Goal: Check status: Check status

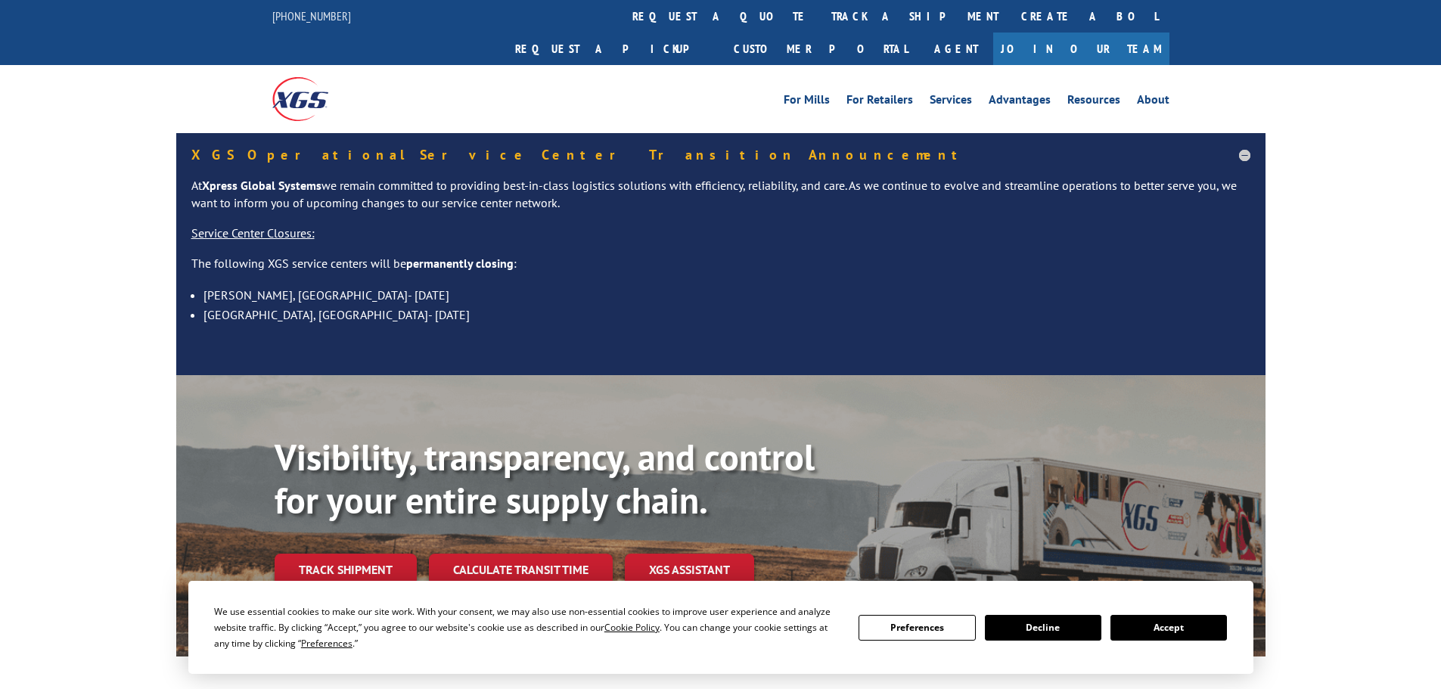
click at [349, 568] on div "Visibility, transparency, and control for your entire supply chain. Track shipm…" at bounding box center [770, 541] width 991 height 211
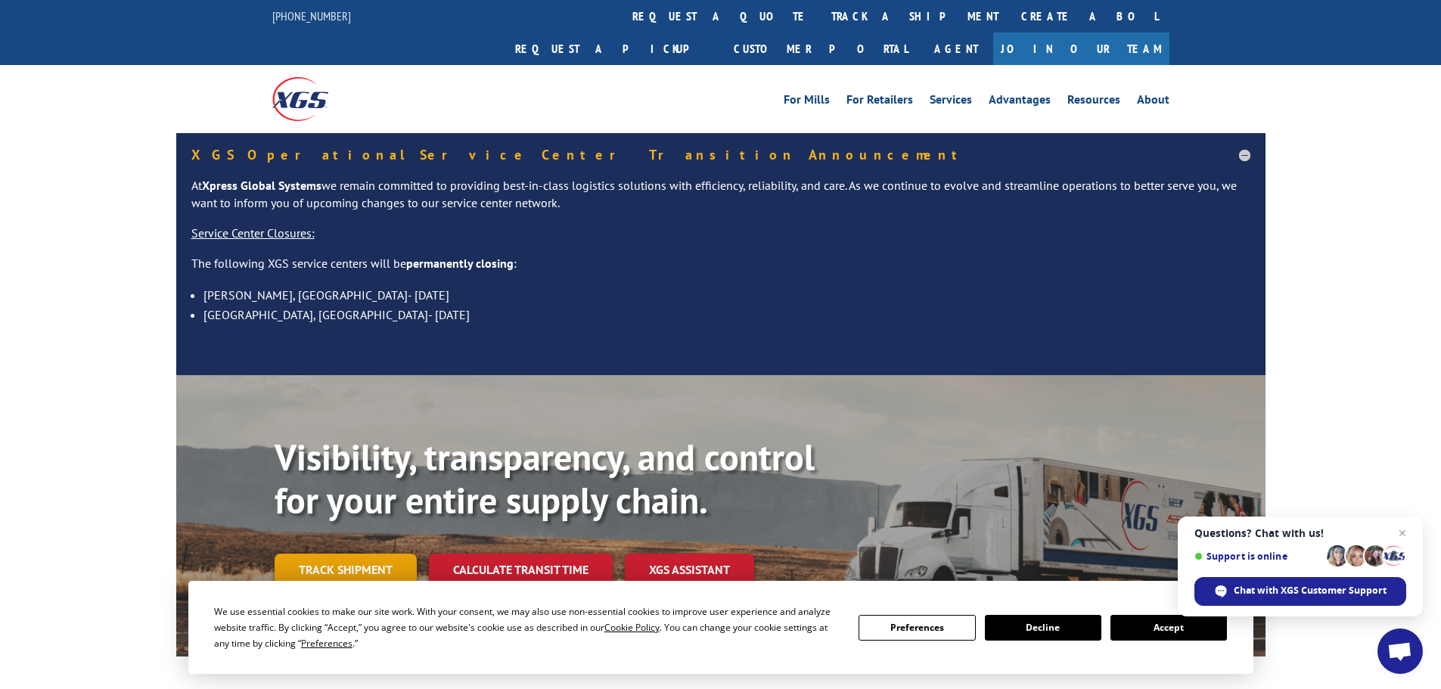
click at [323, 554] on link "Track shipment" at bounding box center [346, 570] width 142 height 32
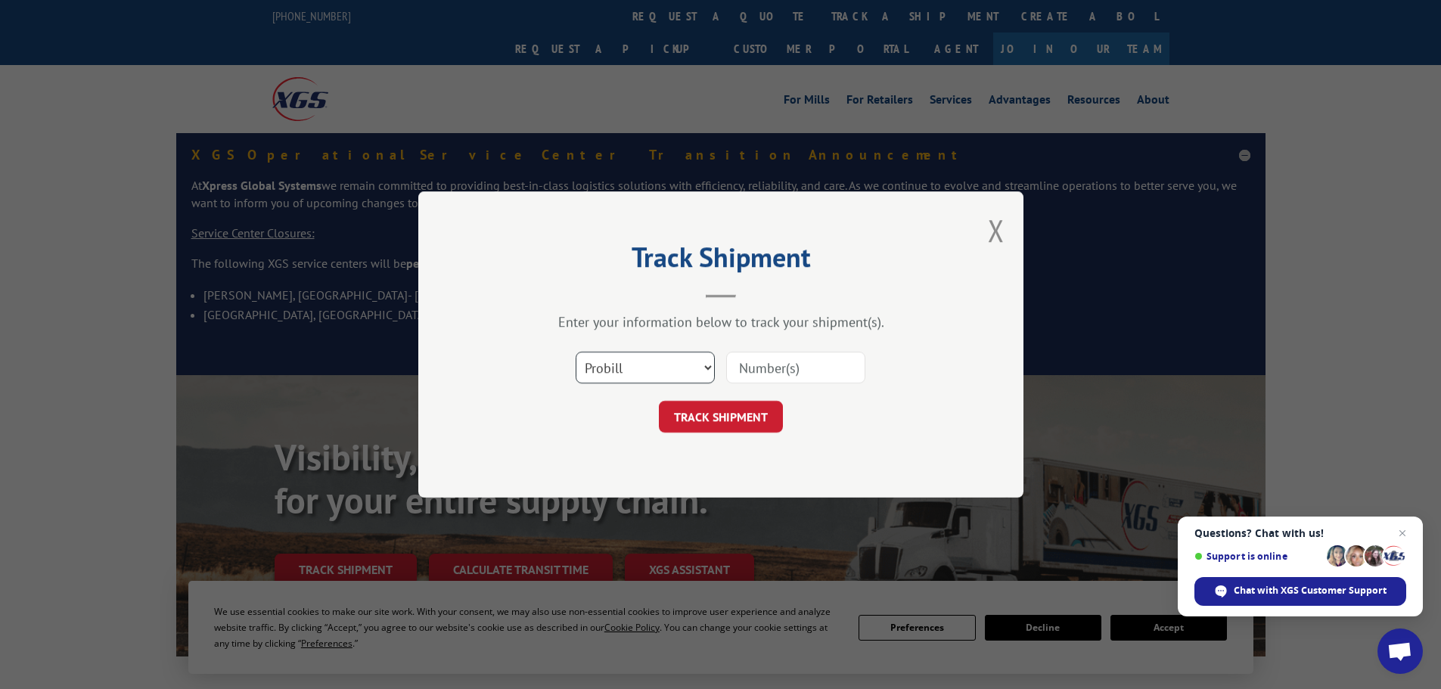
drag, startPoint x: 672, startPoint y: 367, endPoint x: 667, endPoint y: 383, distance: 16.7
click at [672, 367] on select "Select category... Probill BOL PO" at bounding box center [645, 368] width 139 height 32
select select "po"
click at [576, 352] on select "Select category... Probill BOL PO" at bounding box center [645, 368] width 139 height 32
click at [726, 359] on div "Select category... Probill BOL PO" at bounding box center [721, 368] width 454 height 50
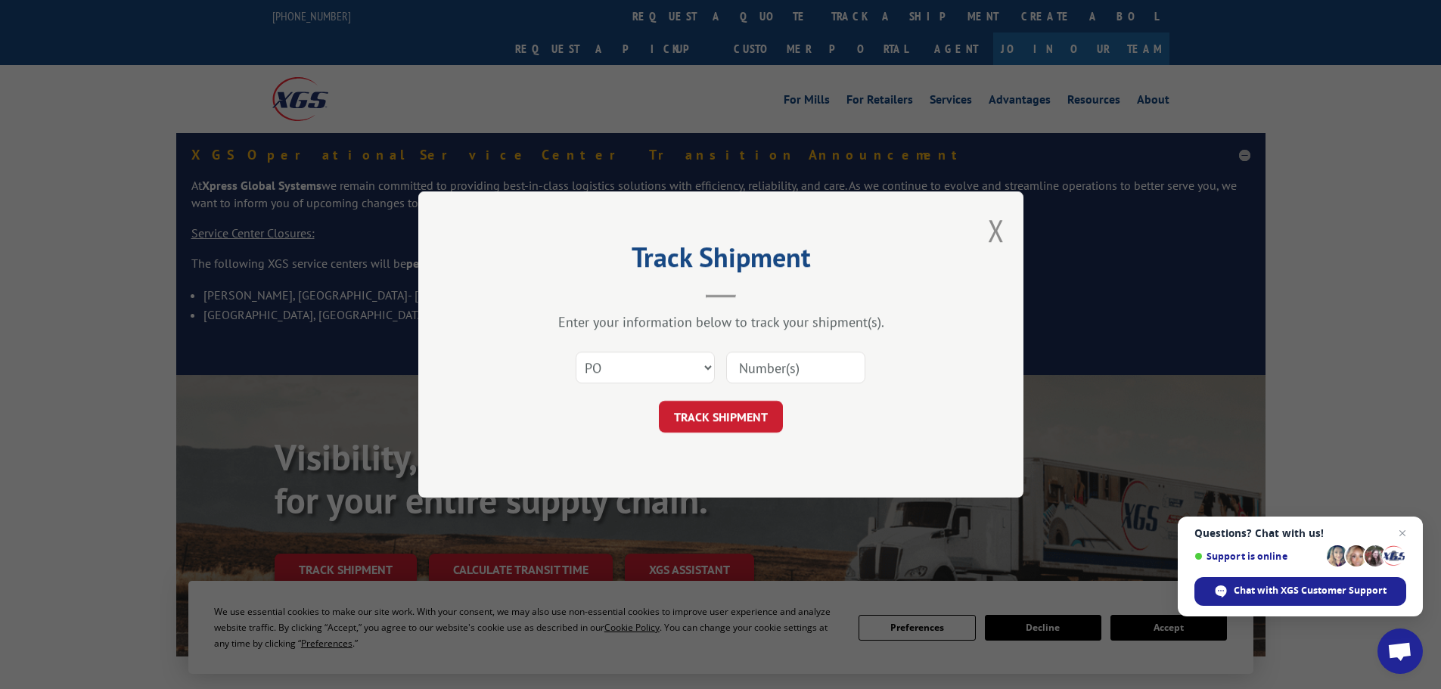
click at [742, 366] on input at bounding box center [795, 368] width 139 height 32
paste input "16539071"
type input "16539071"
click button "TRACK SHIPMENT" at bounding box center [721, 417] width 124 height 32
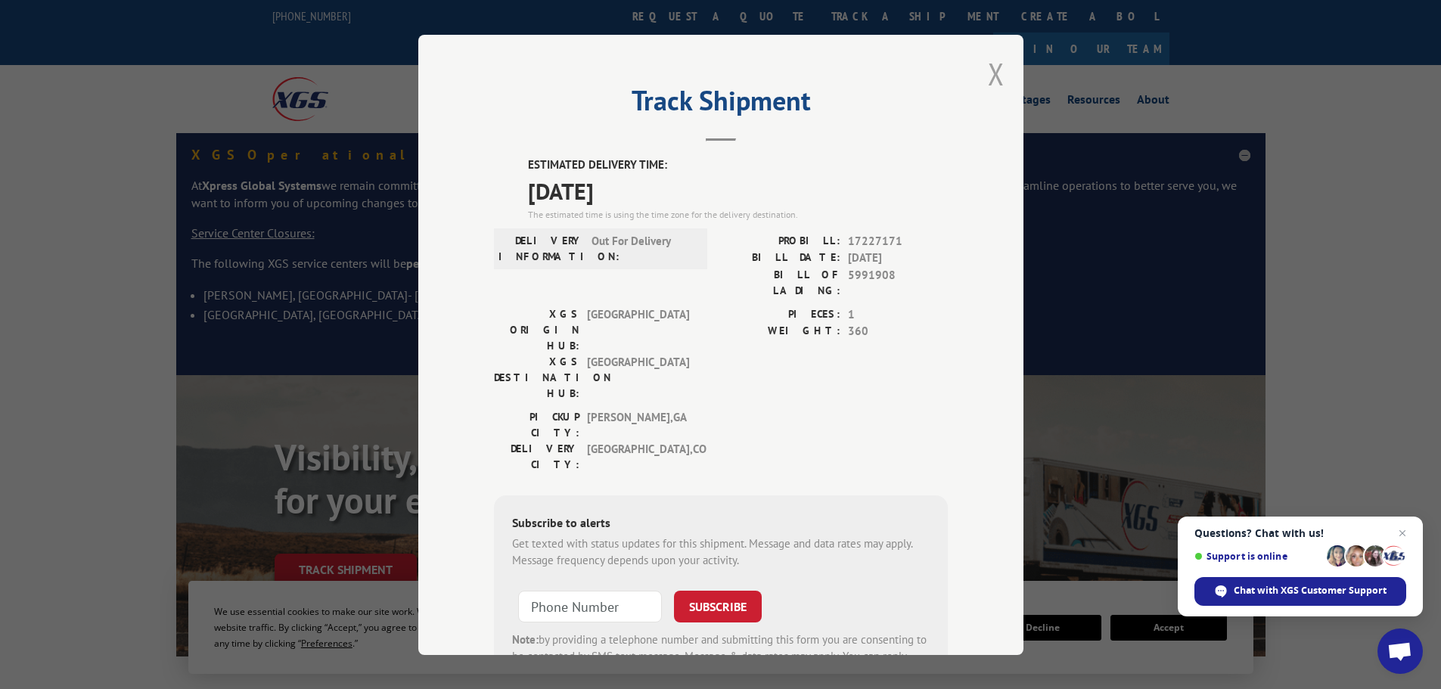
click at [991, 67] on button "Close modal" at bounding box center [996, 74] width 17 height 40
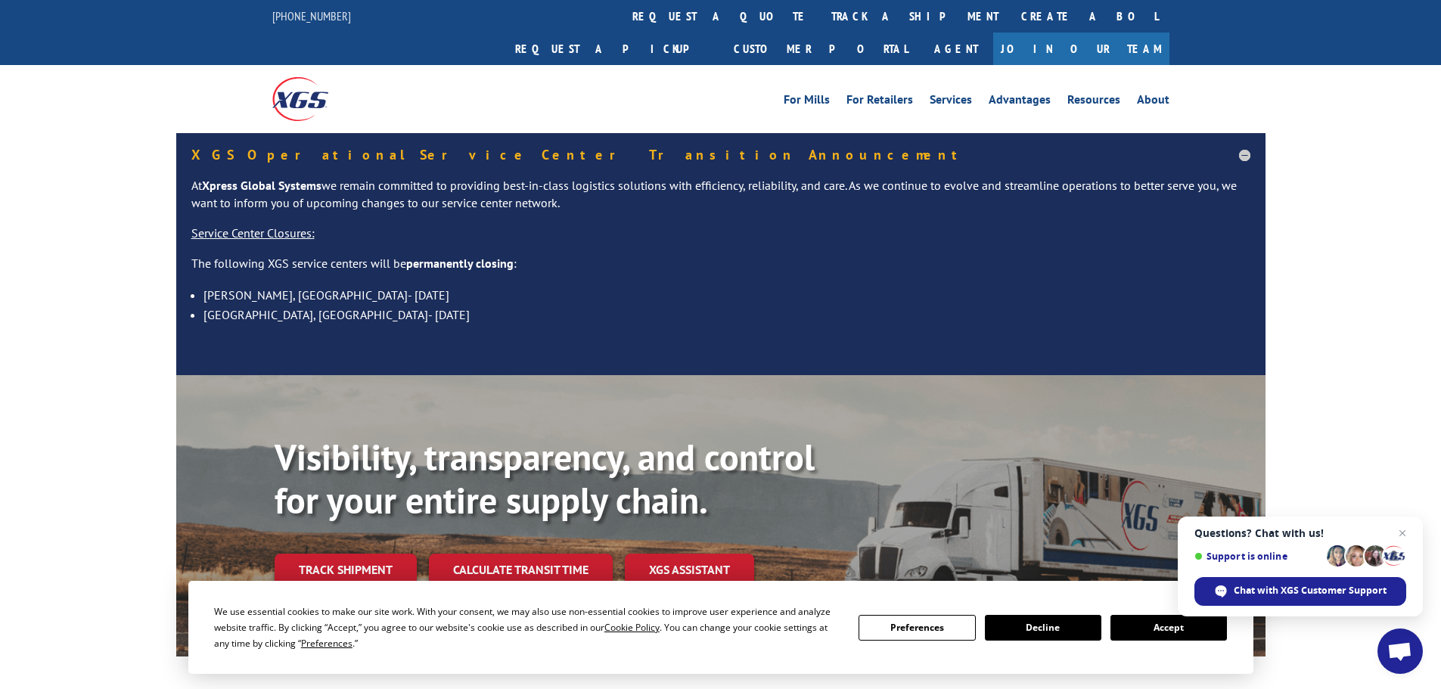
drag, startPoint x: 332, startPoint y: 546, endPoint x: 337, endPoint y: 536, distance: 11.2
click at [332, 554] on link "Track shipment" at bounding box center [346, 570] width 142 height 32
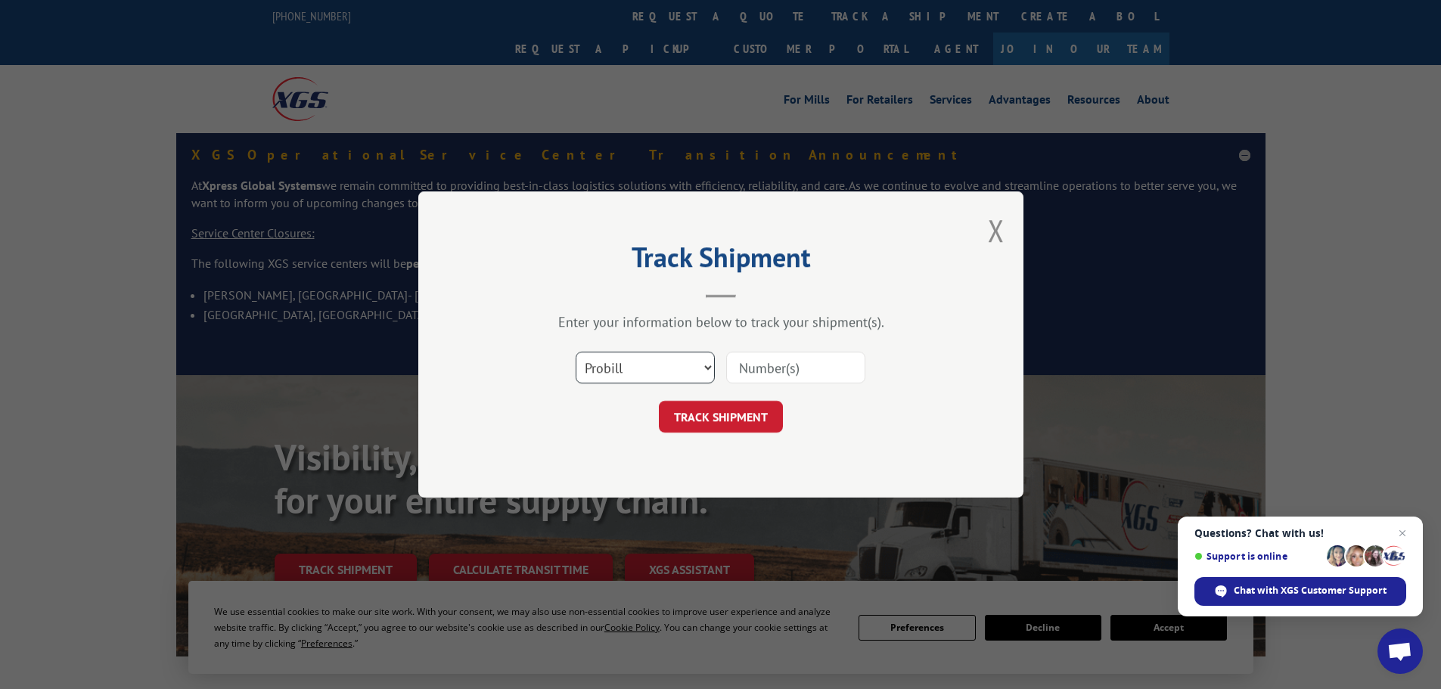
click at [589, 372] on select "Select category... Probill BOL PO" at bounding box center [645, 368] width 139 height 32
select select "po"
click at [576, 352] on select "Select category... Probill BOL PO" at bounding box center [645, 368] width 139 height 32
click at [761, 369] on input at bounding box center [795, 368] width 139 height 32
paste input "16538888"
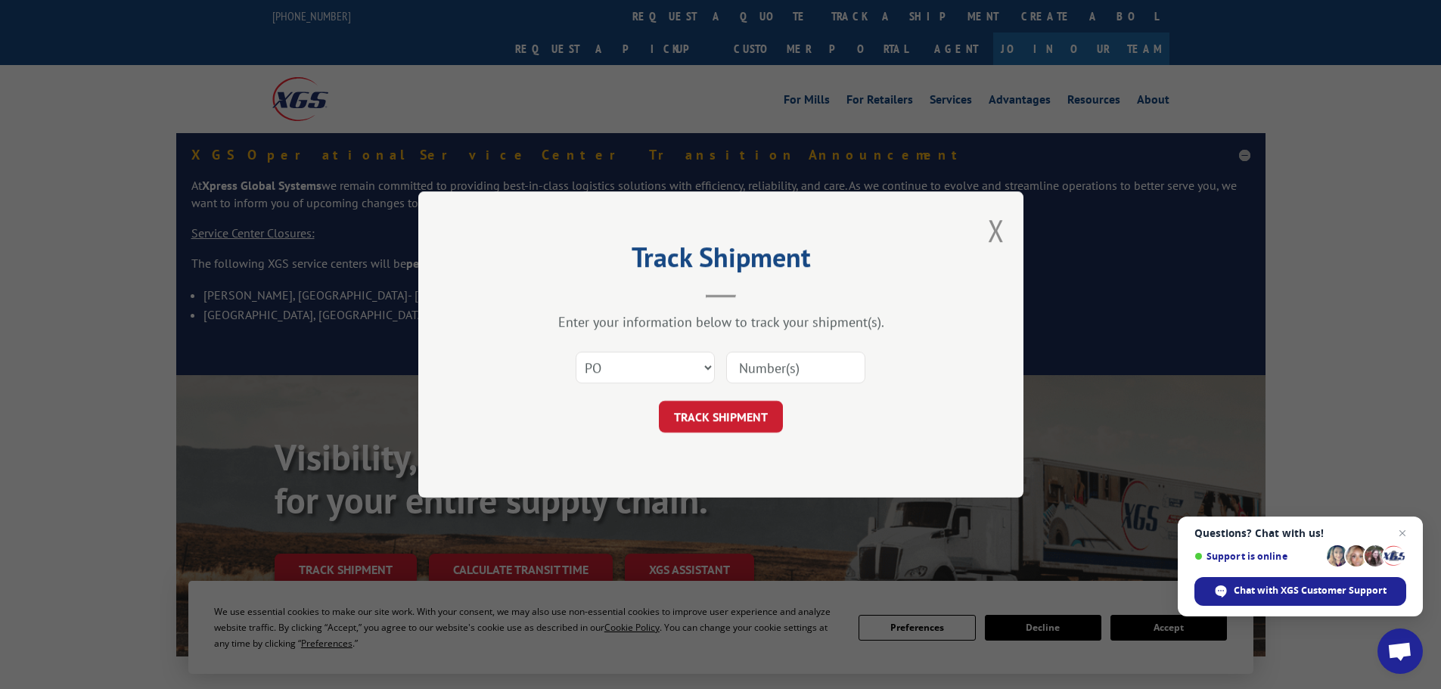
type input "16538888"
click button "TRACK SHIPMENT" at bounding box center [721, 417] width 124 height 32
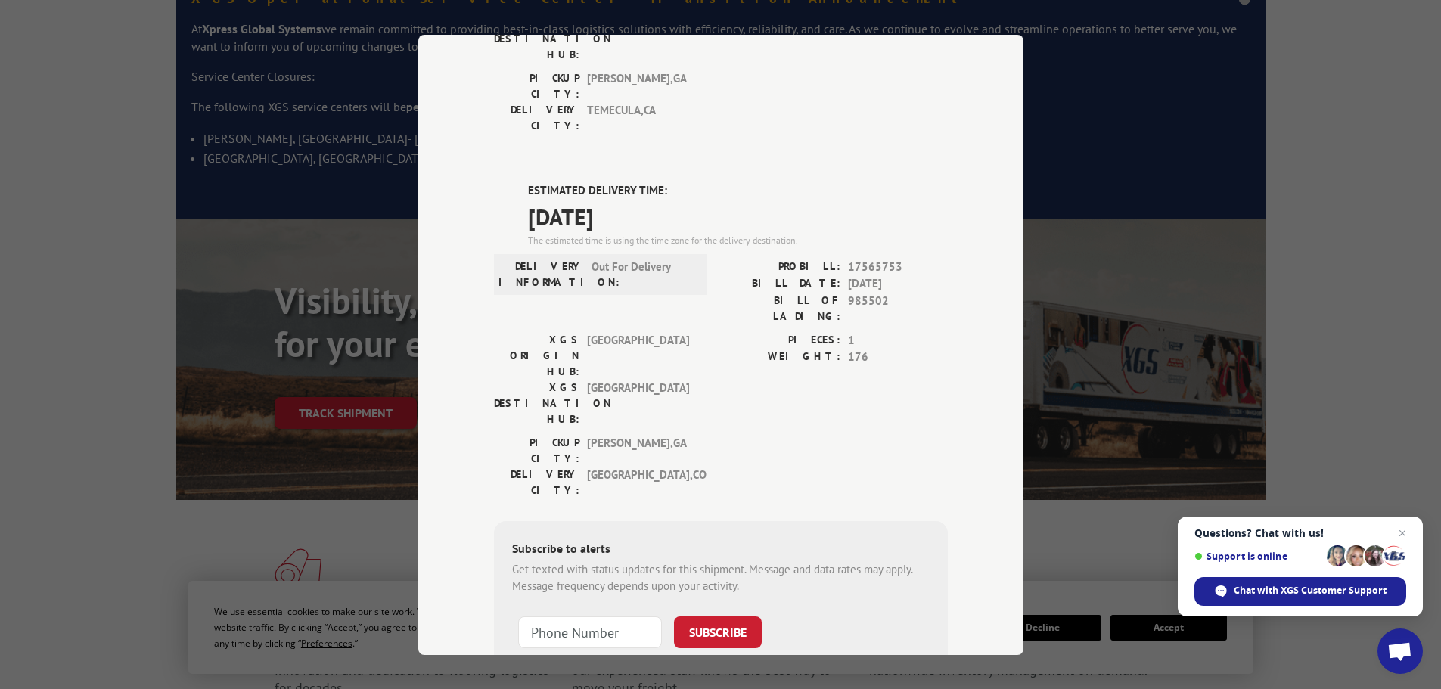
scroll to position [303, 0]
